Goal: Information Seeking & Learning: Learn about a topic

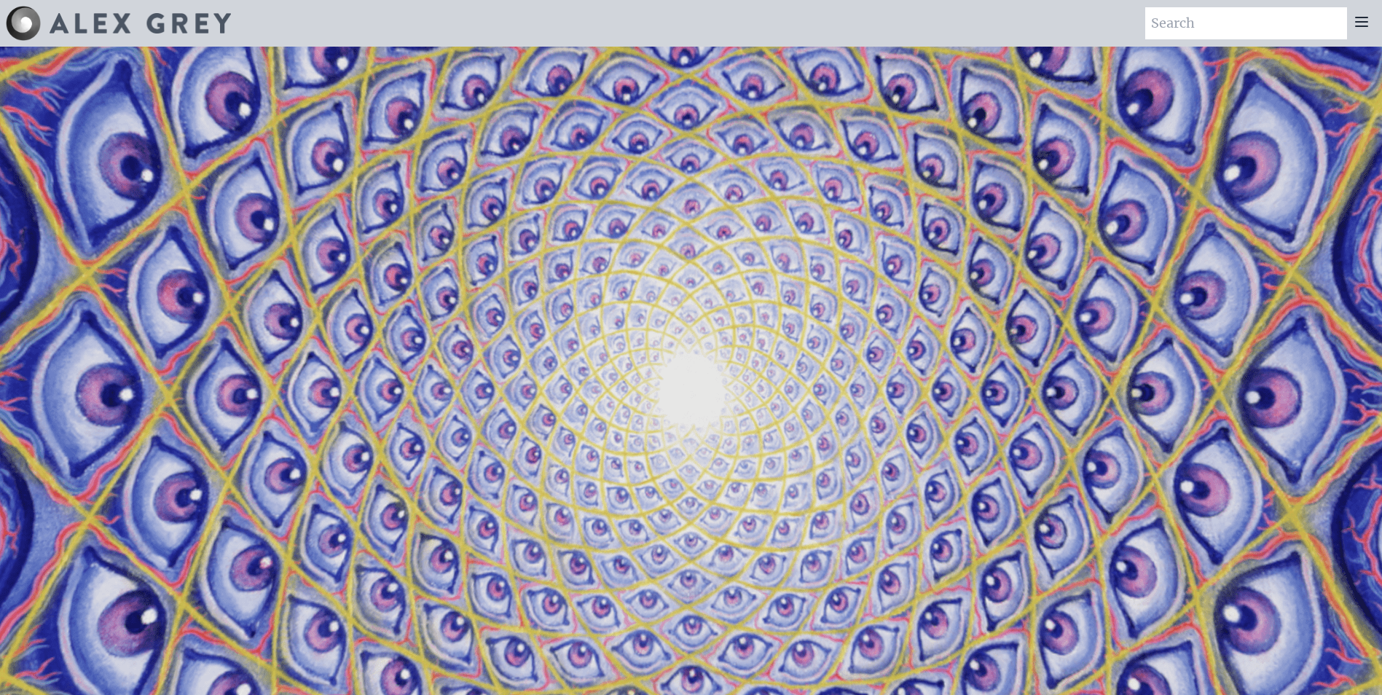
click at [1362, 20] on icon at bounding box center [1361, 21] width 17 height 17
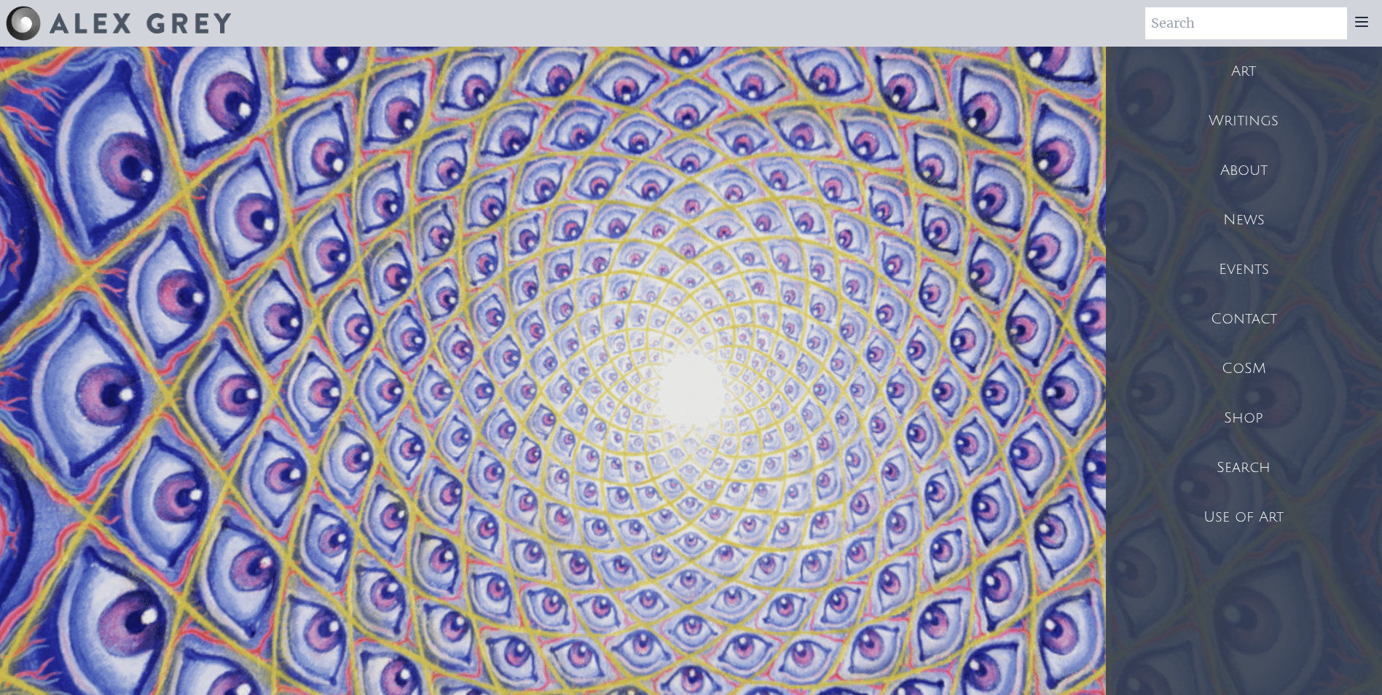
click at [1293, 72] on div "Art" at bounding box center [1244, 72] width 276 height 50
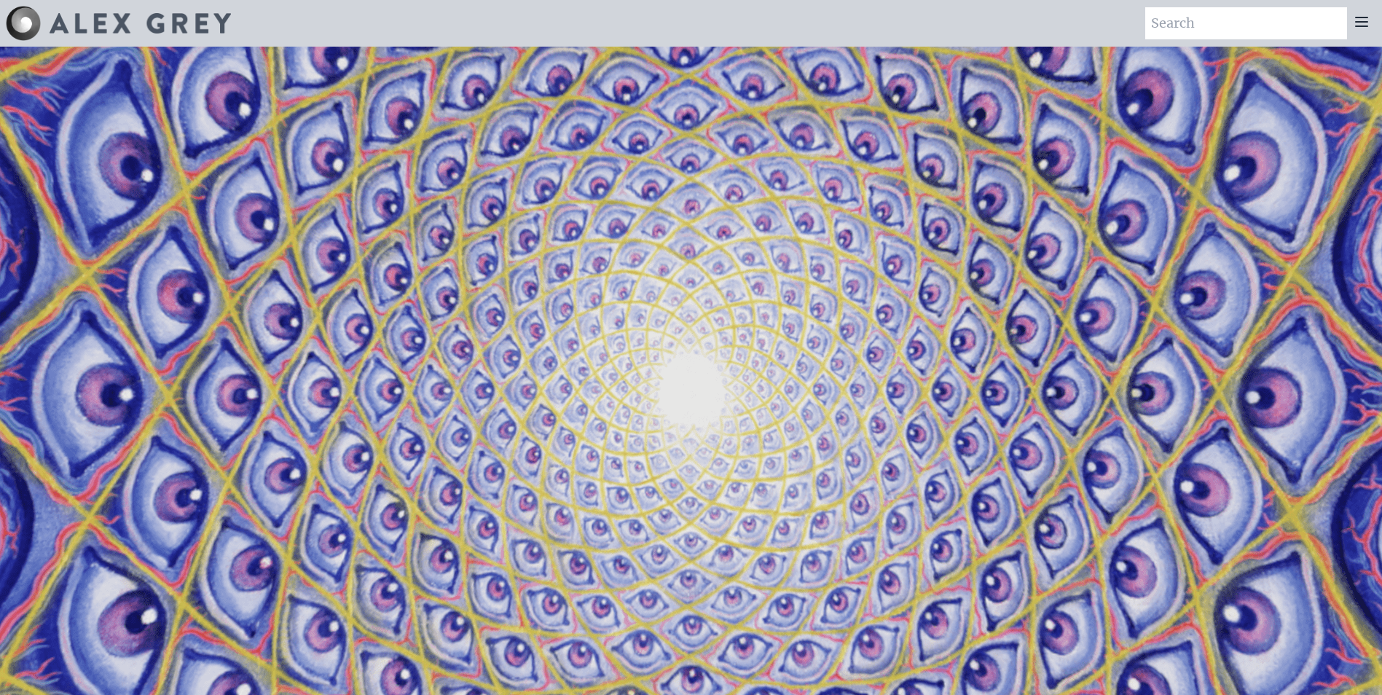
drag, startPoint x: 1363, startPoint y: 20, endPoint x: 1351, endPoint y: 34, distance: 18.6
click at [1364, 20] on icon at bounding box center [1361, 21] width 17 height 17
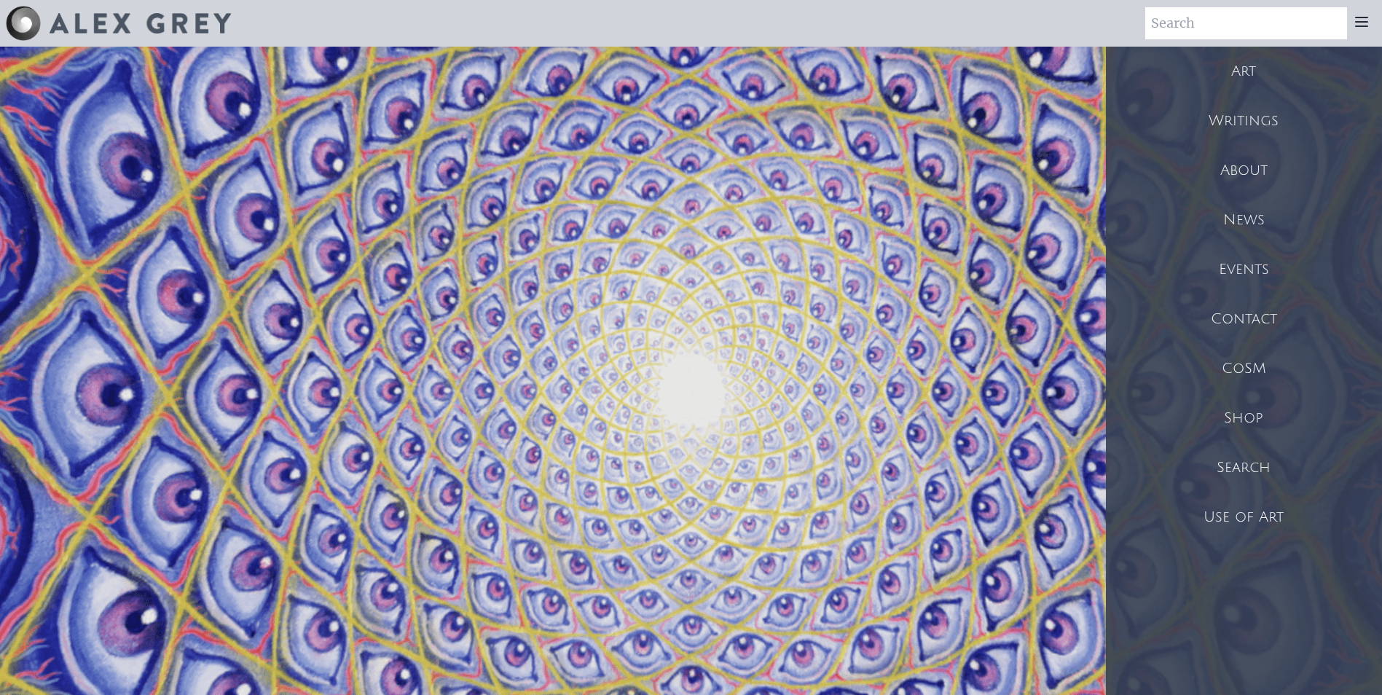
click at [1260, 69] on div "Art" at bounding box center [1244, 72] width 276 height 50
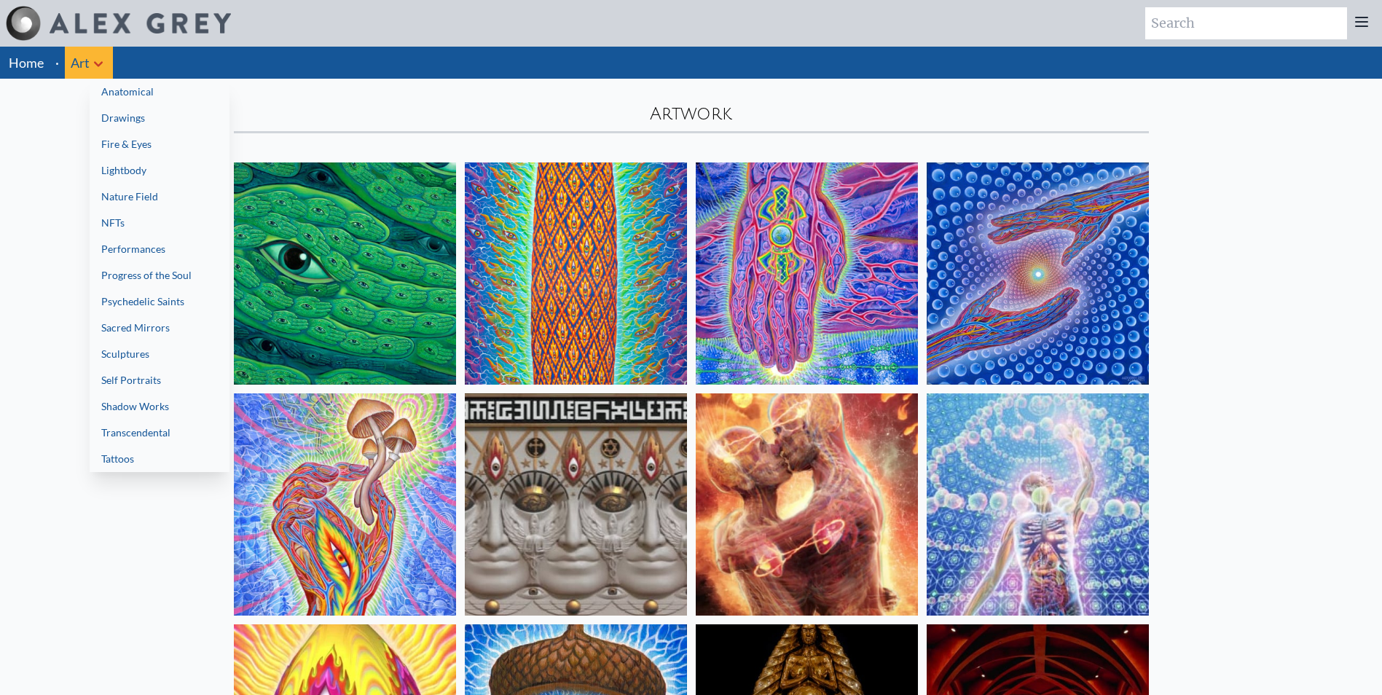
click at [145, 136] on link "Fire & Eyes" at bounding box center [160, 144] width 140 height 26
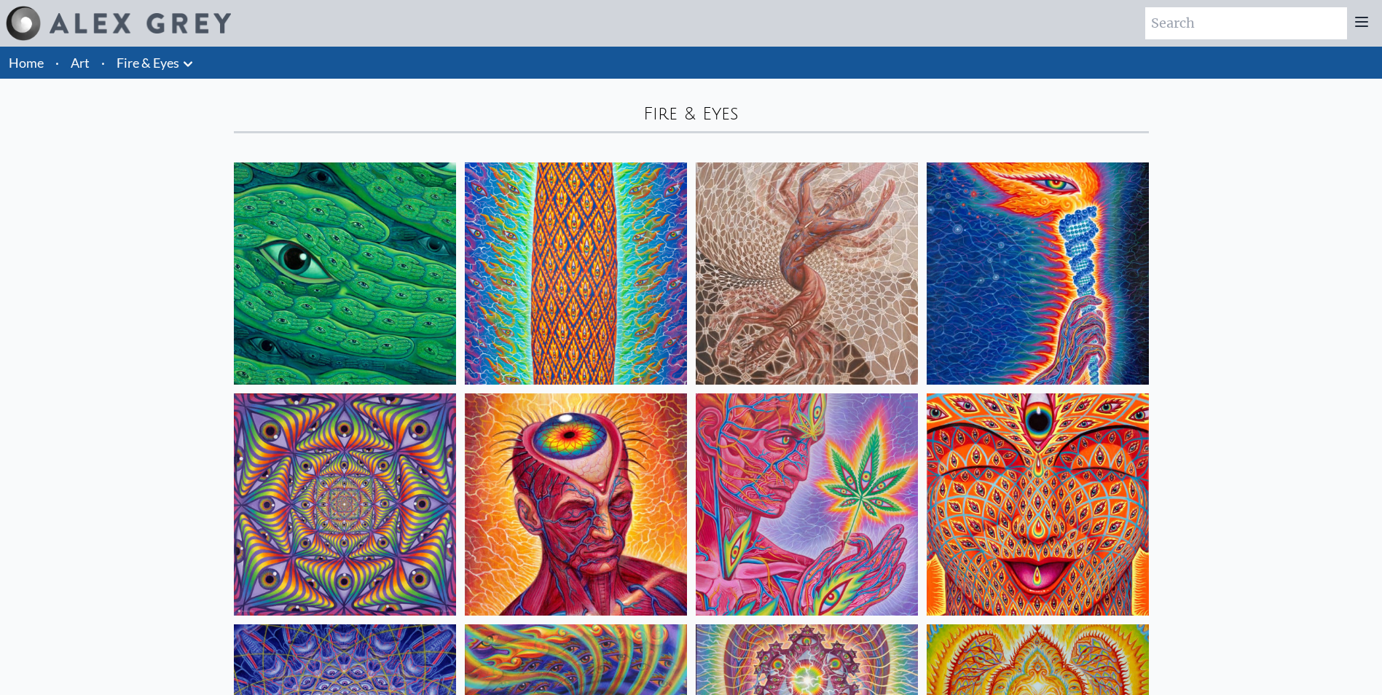
click at [156, 63] on link "Fire & Eyes" at bounding box center [148, 62] width 63 height 20
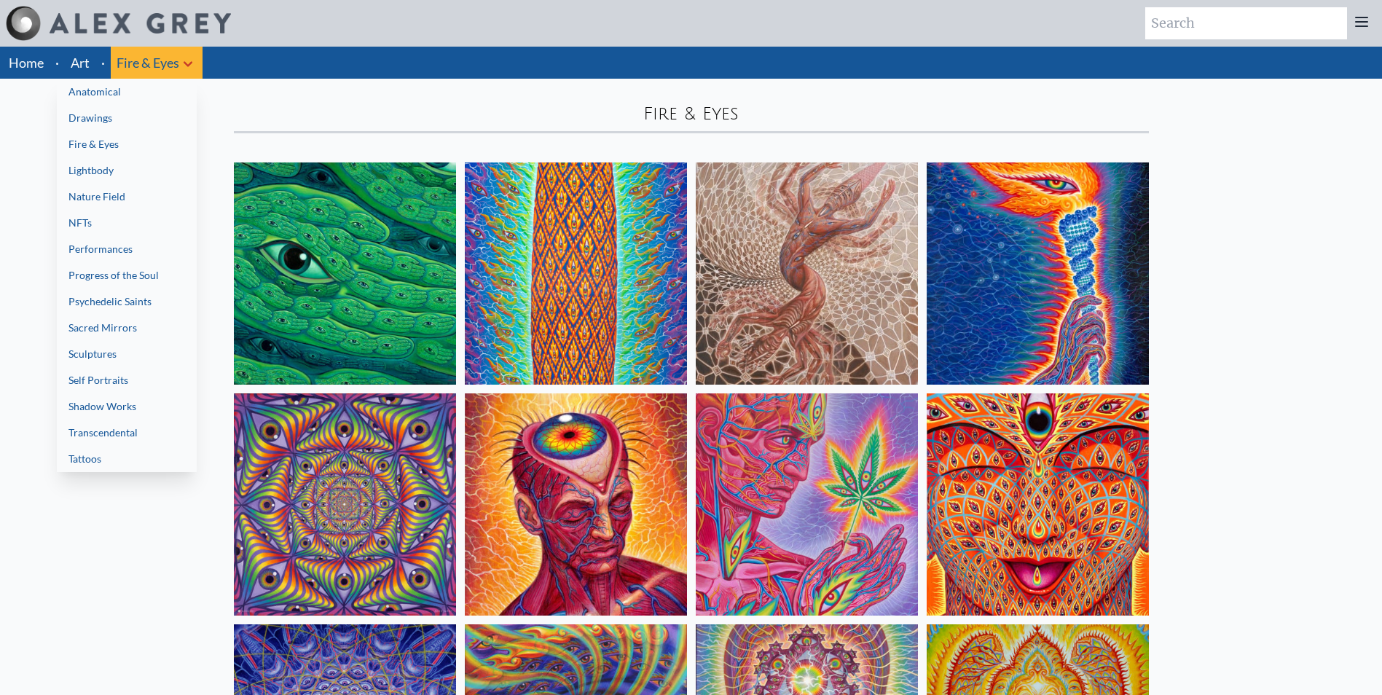
click at [148, 274] on link "Progress of the Soul" at bounding box center [127, 275] width 140 height 26
